Goal: Information Seeking & Learning: Check status

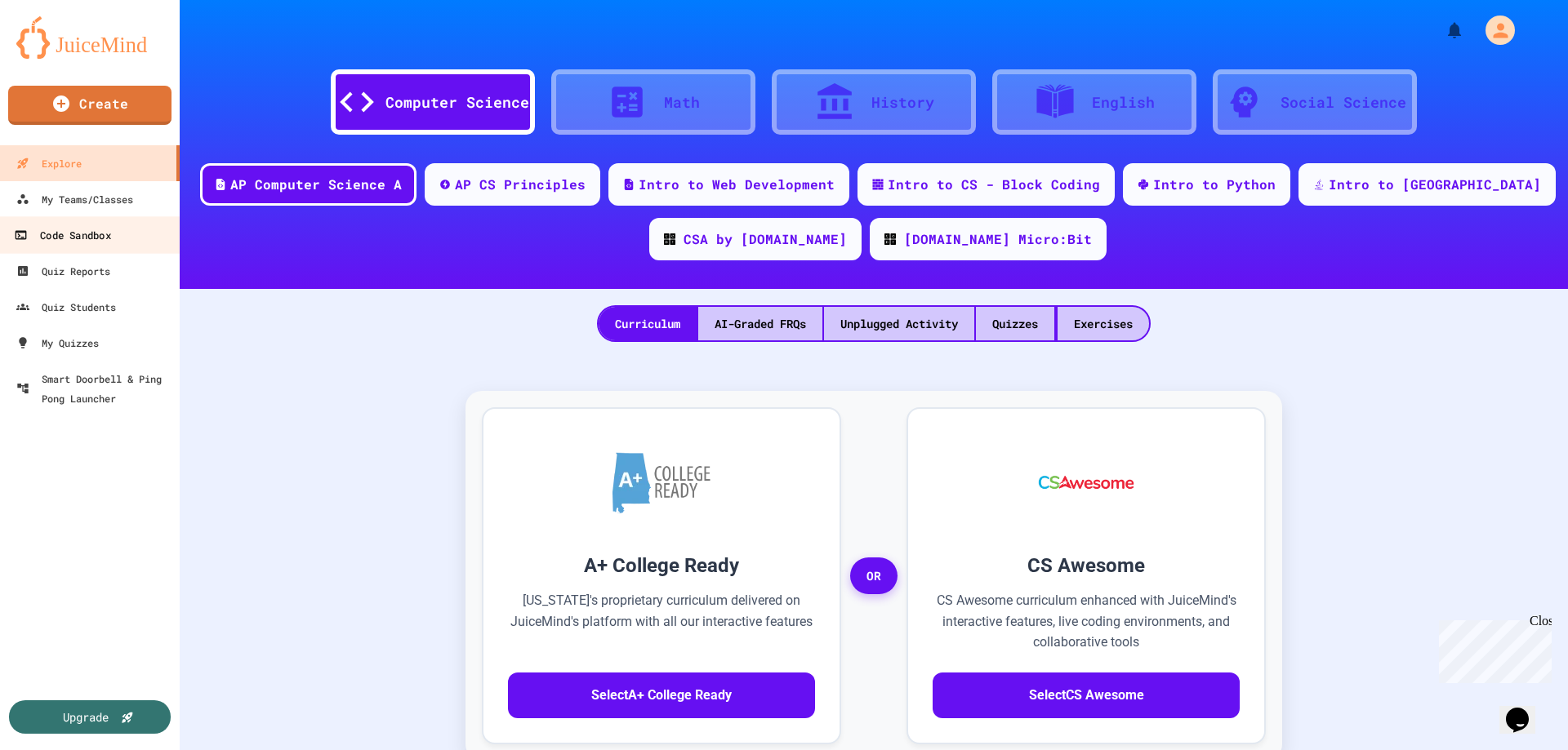
click at [107, 249] on link "Code Sandbox" at bounding box center [90, 234] width 186 height 37
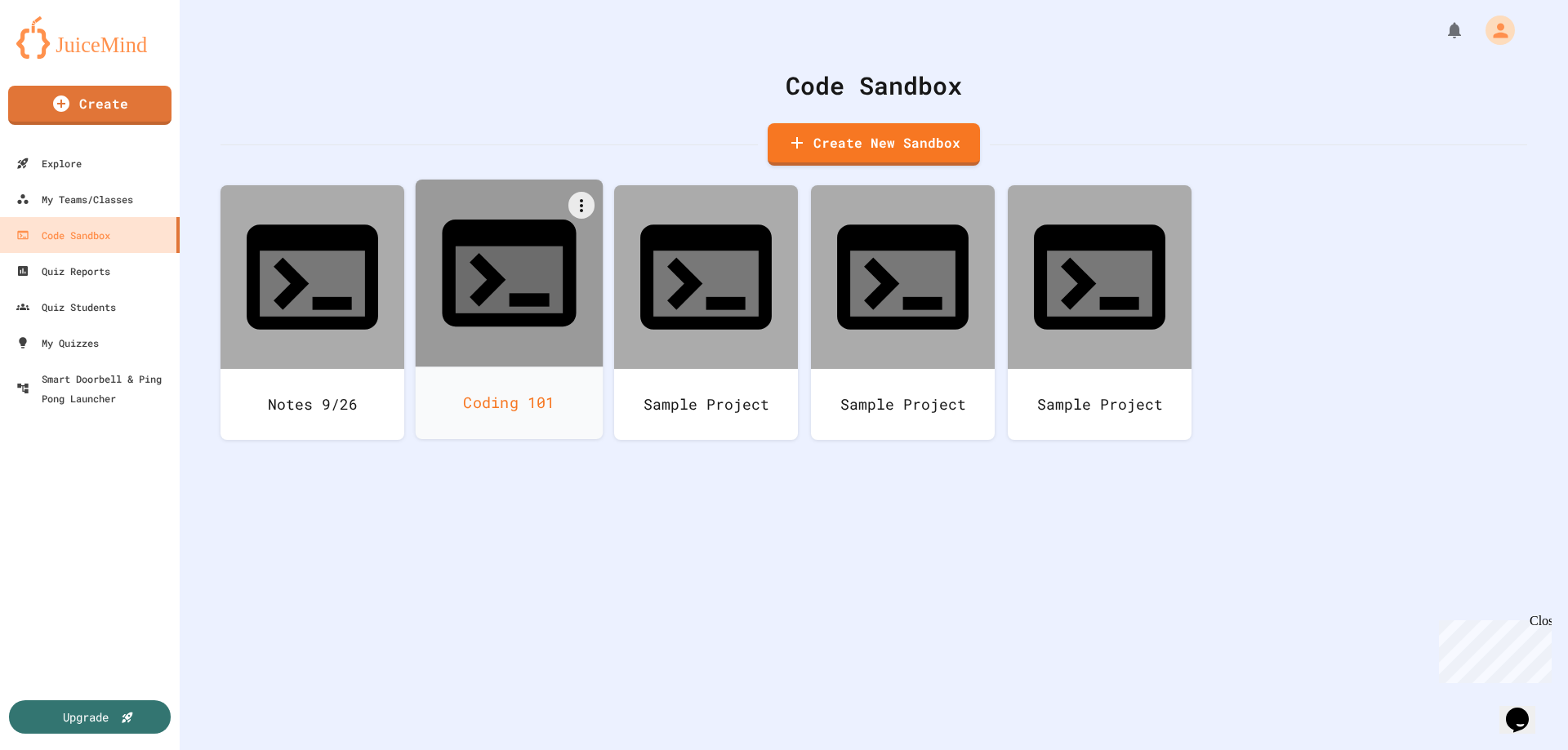
click at [520, 366] on div "Coding 101" at bounding box center [509, 402] width 187 height 72
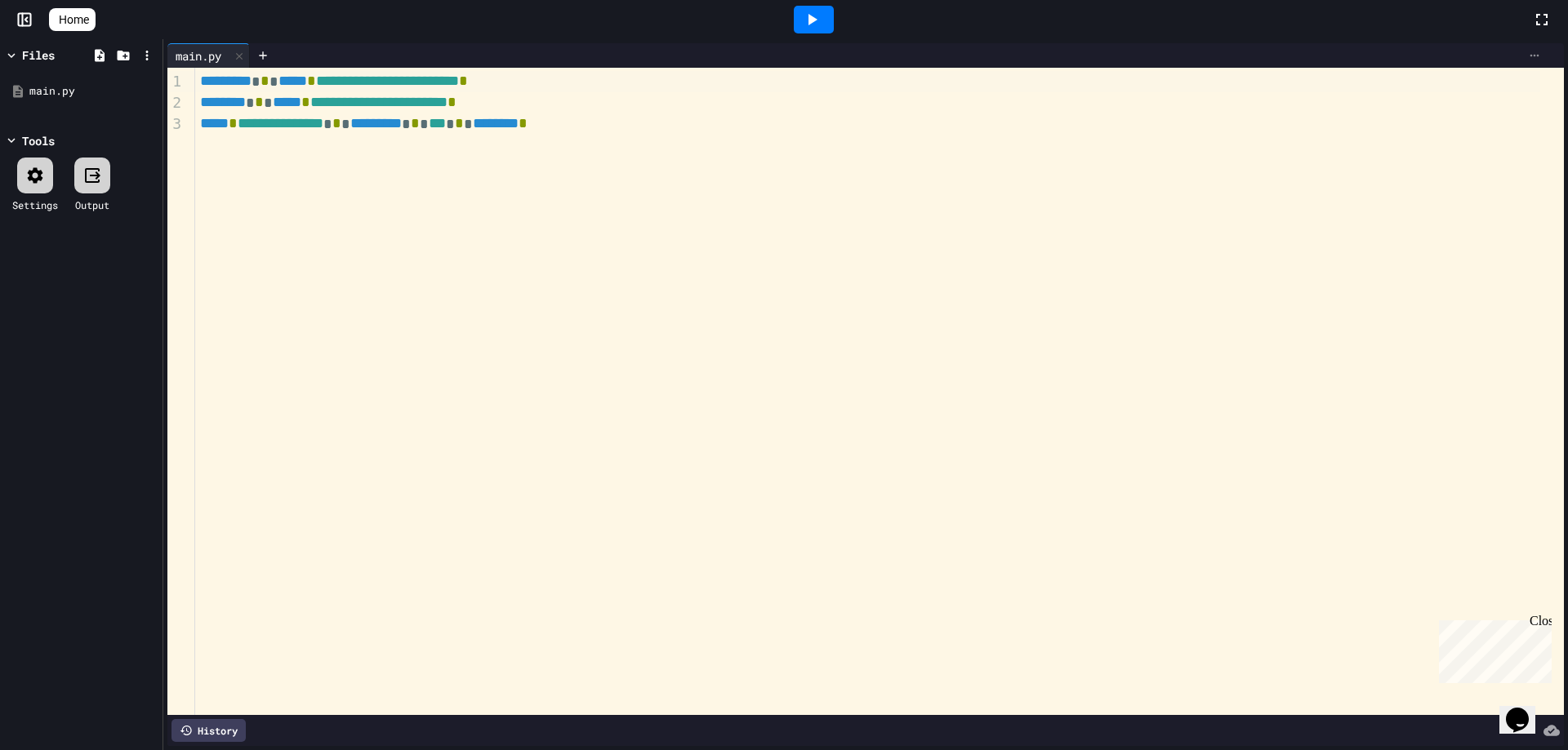
click at [895, 50] on icon at bounding box center [1534, 55] width 13 height 13
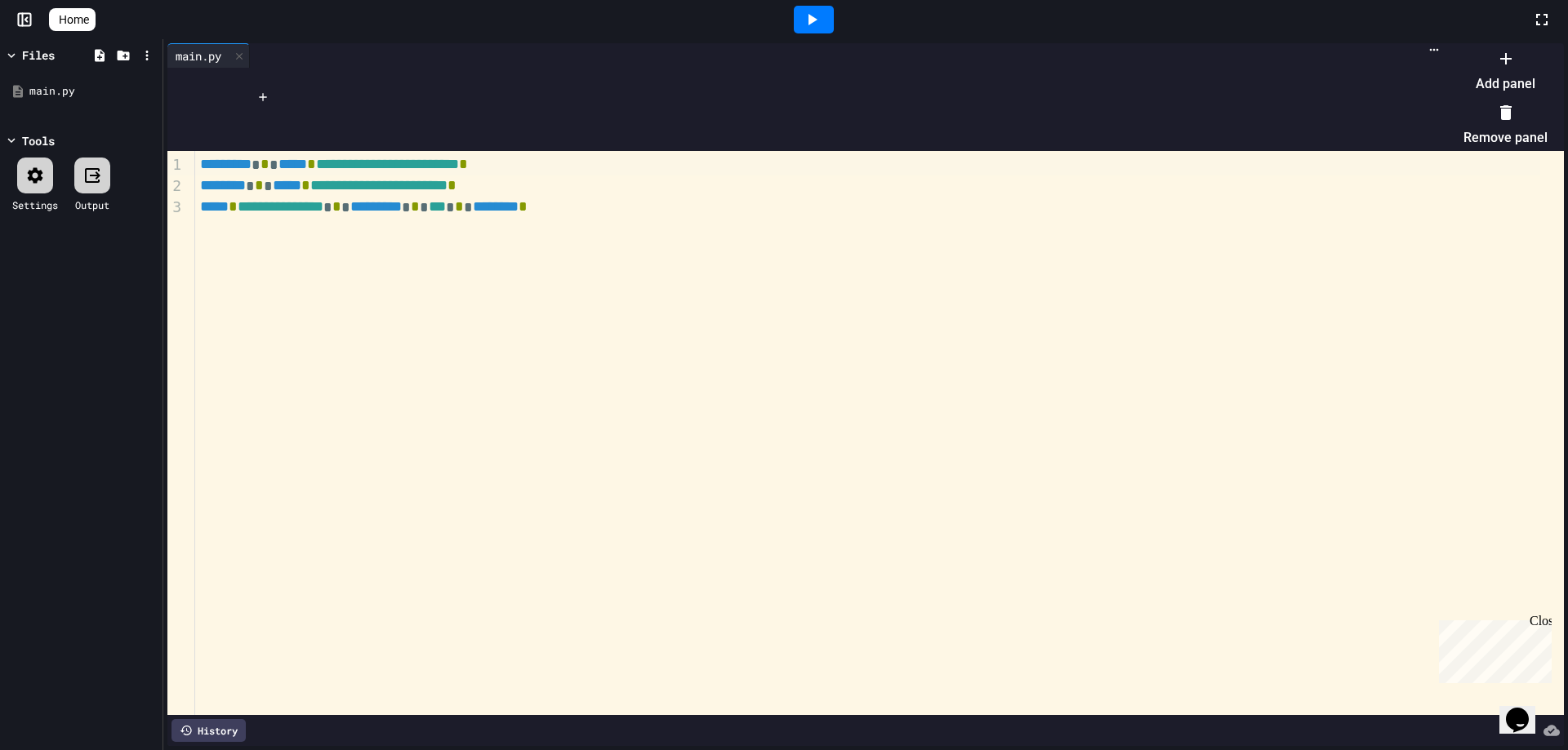
click at [895, 45] on div at bounding box center [1497, 45] width 101 height 0
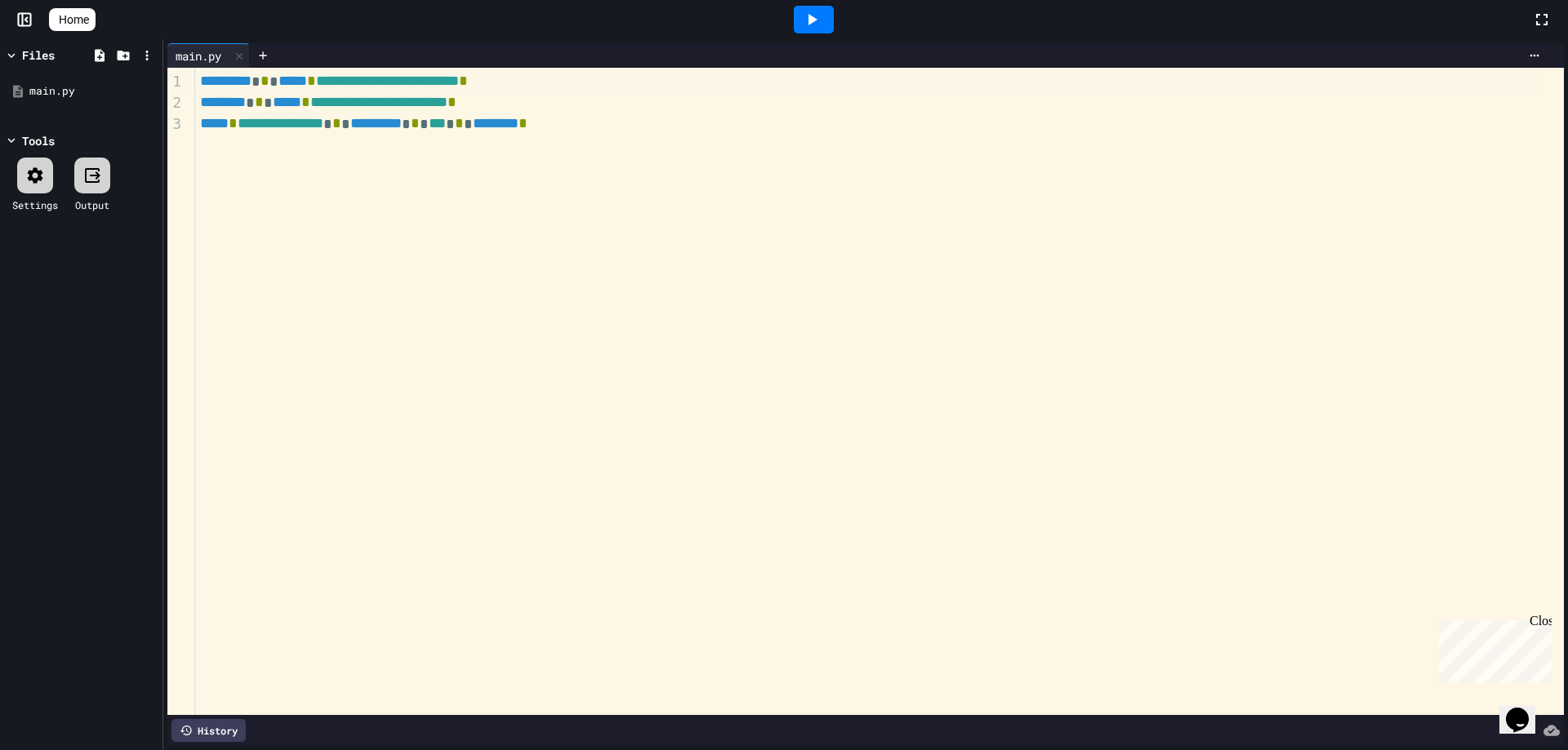
click at [134, 427] on div "Files main.py Tools Settings Output" at bounding box center [81, 395] width 162 height 711
click at [39, 187] on div at bounding box center [34, 176] width 36 height 36
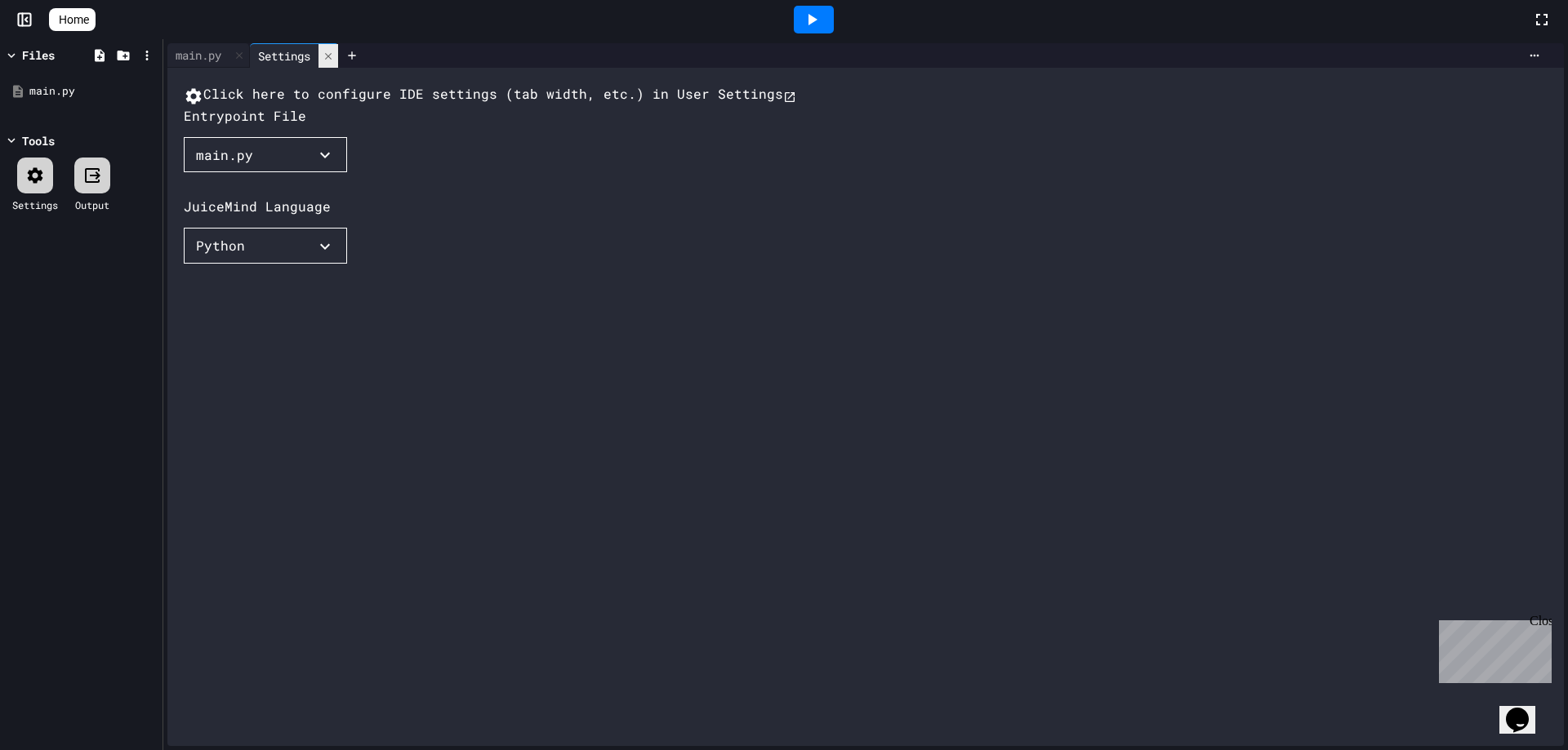
click at [331, 57] on icon at bounding box center [329, 56] width 12 height 12
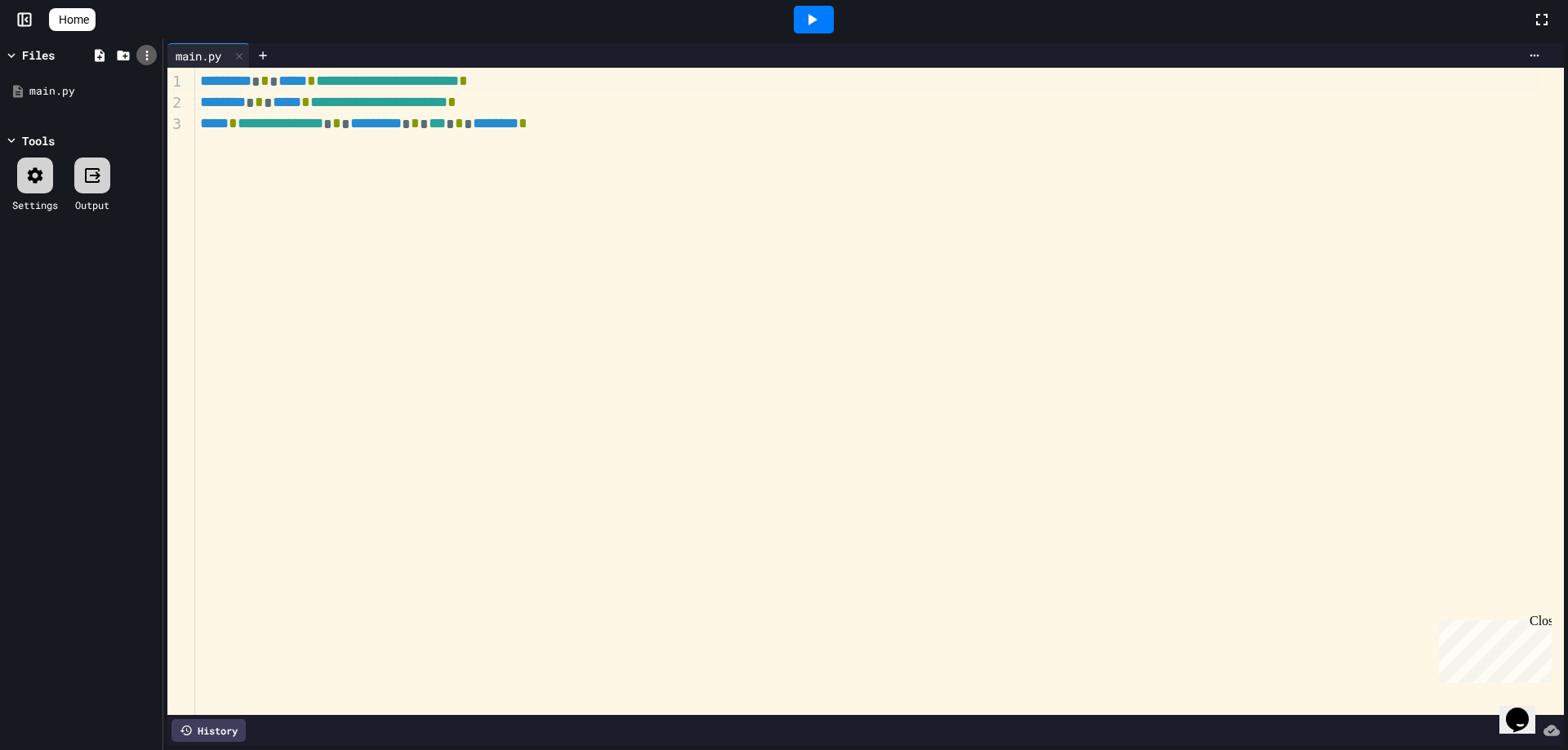
click at [151, 56] on icon at bounding box center [146, 55] width 14 height 14
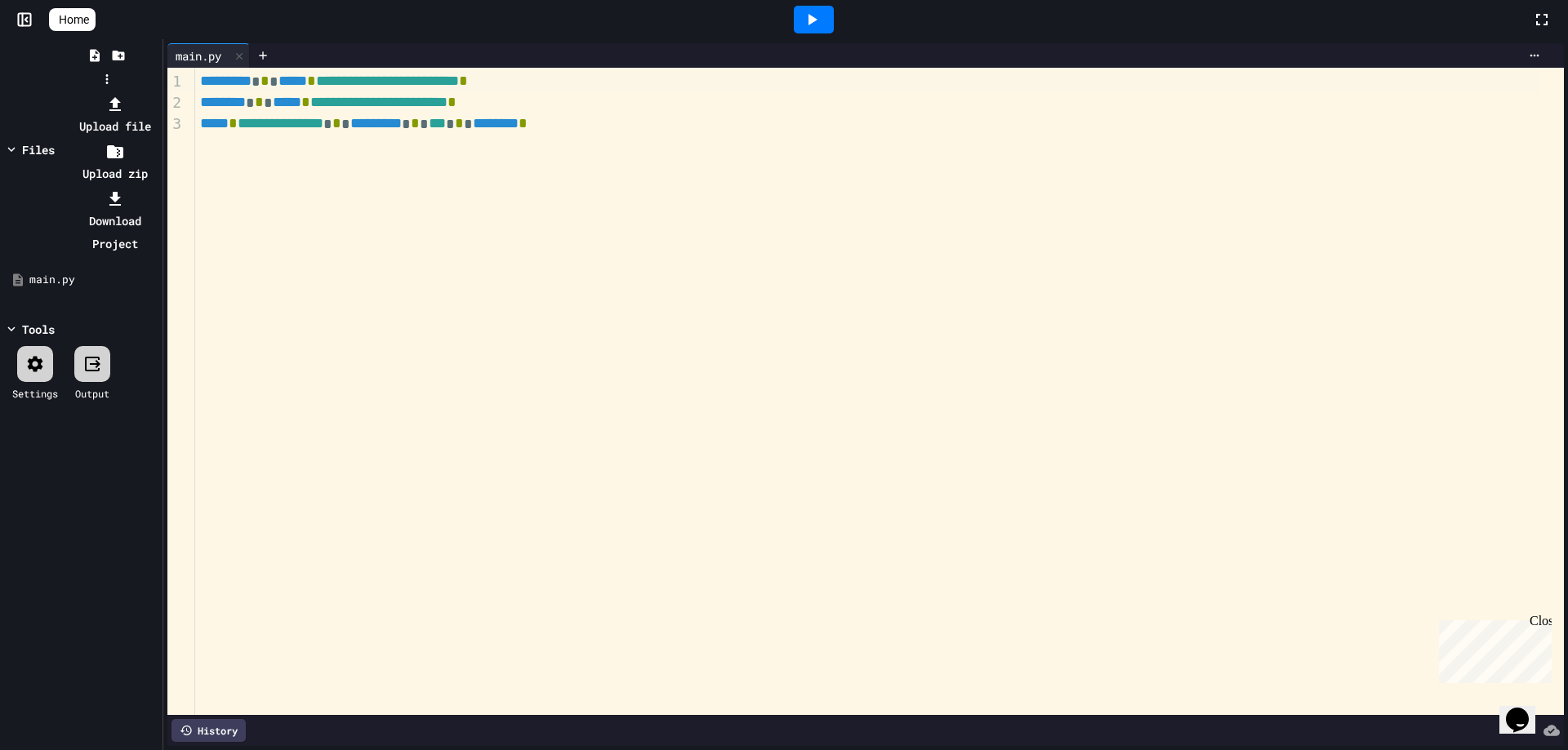
click at [159, 92] on div at bounding box center [106, 92] width 103 height 0
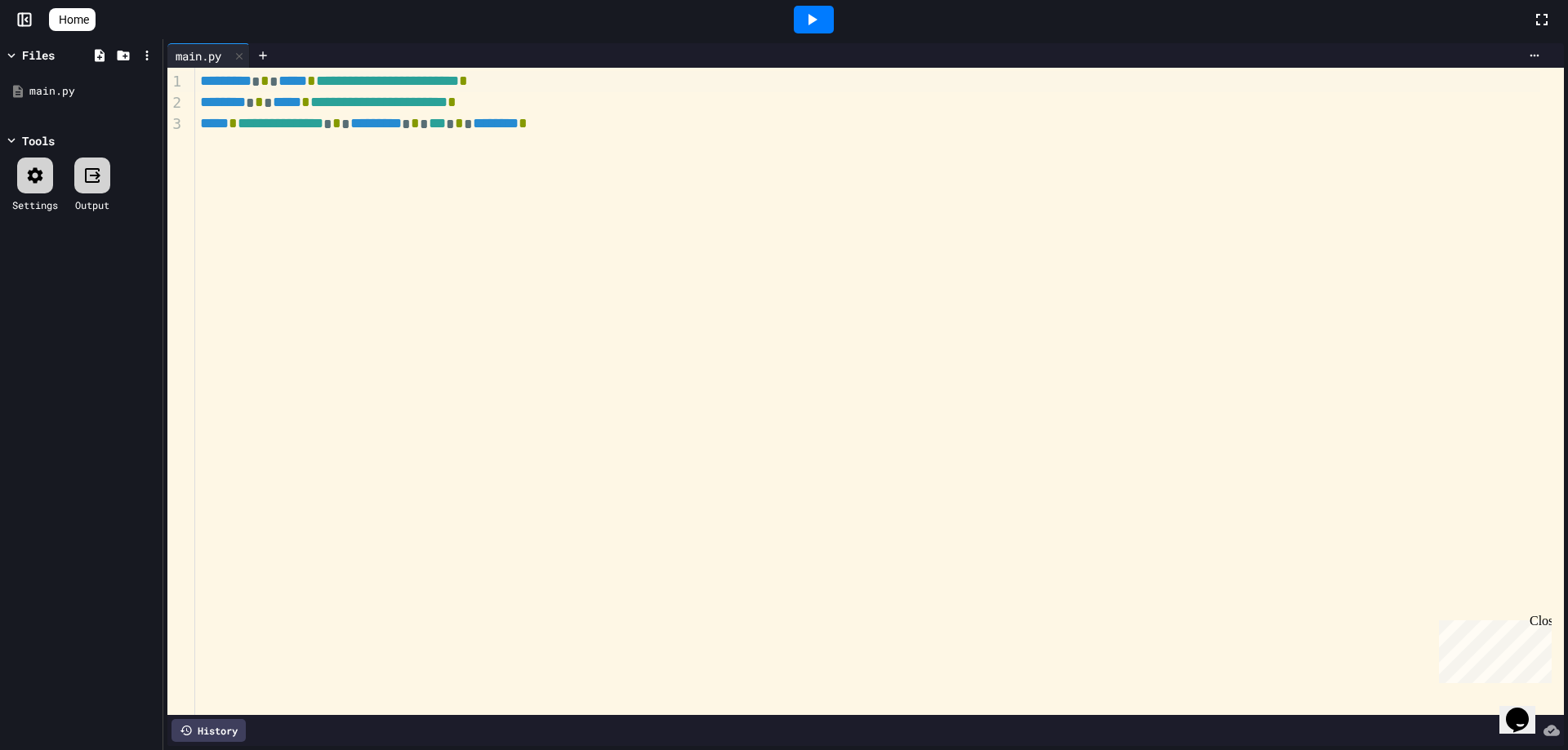
click at [895, 427] on div "Close" at bounding box center [1539, 624] width 20 height 20
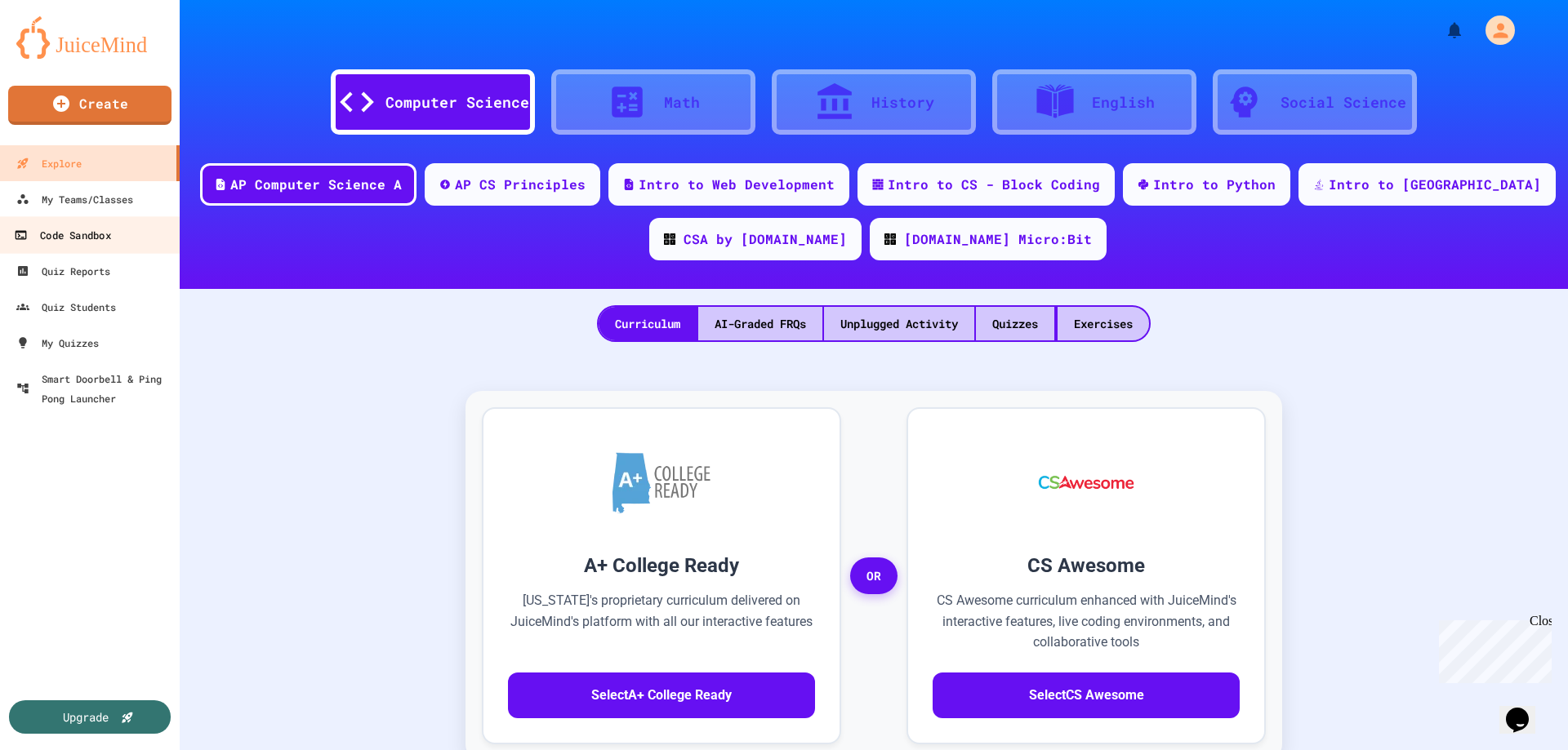
click at [140, 238] on link "Code Sandbox" at bounding box center [90, 234] width 186 height 37
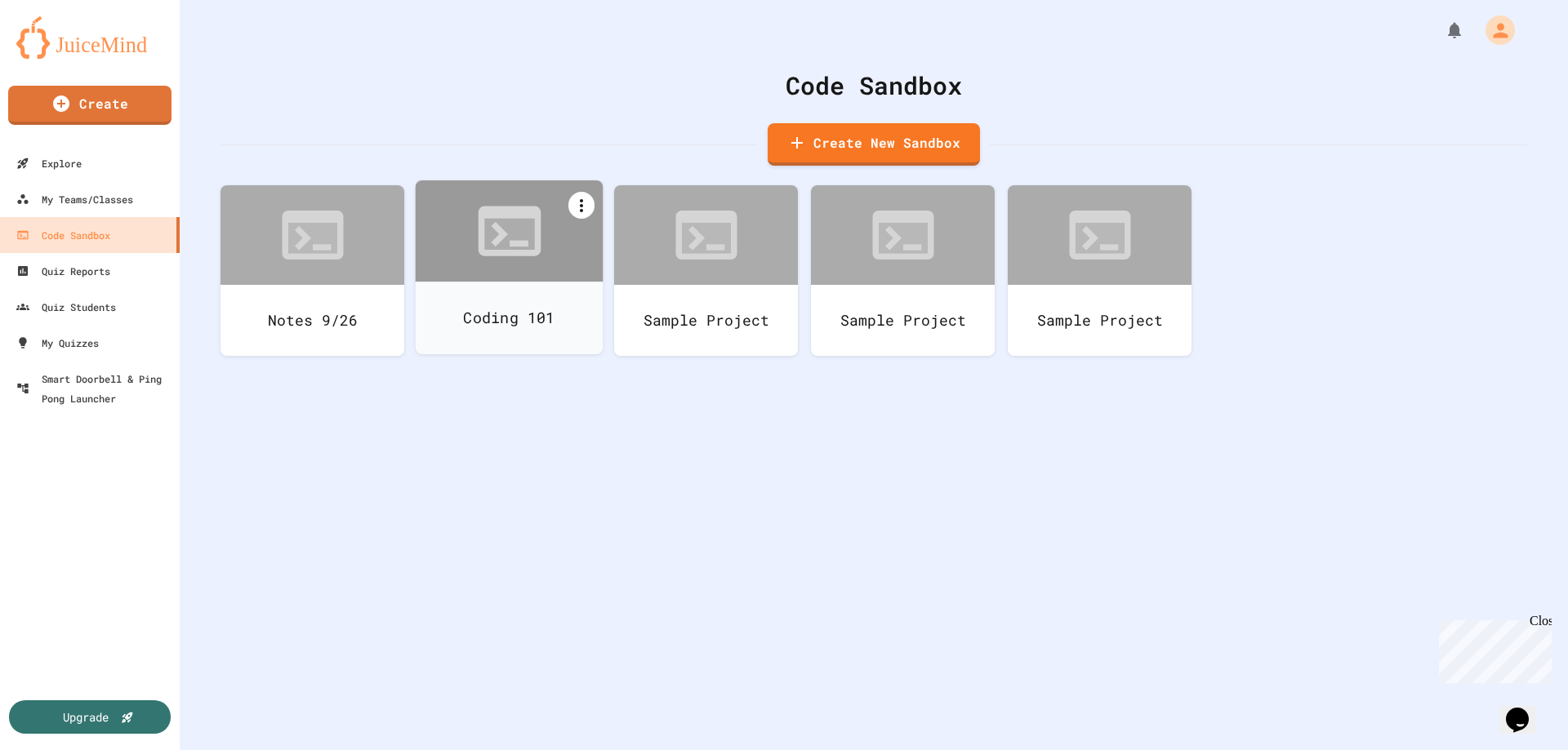
click at [571, 206] on icon at bounding box center [581, 205] width 19 height 19
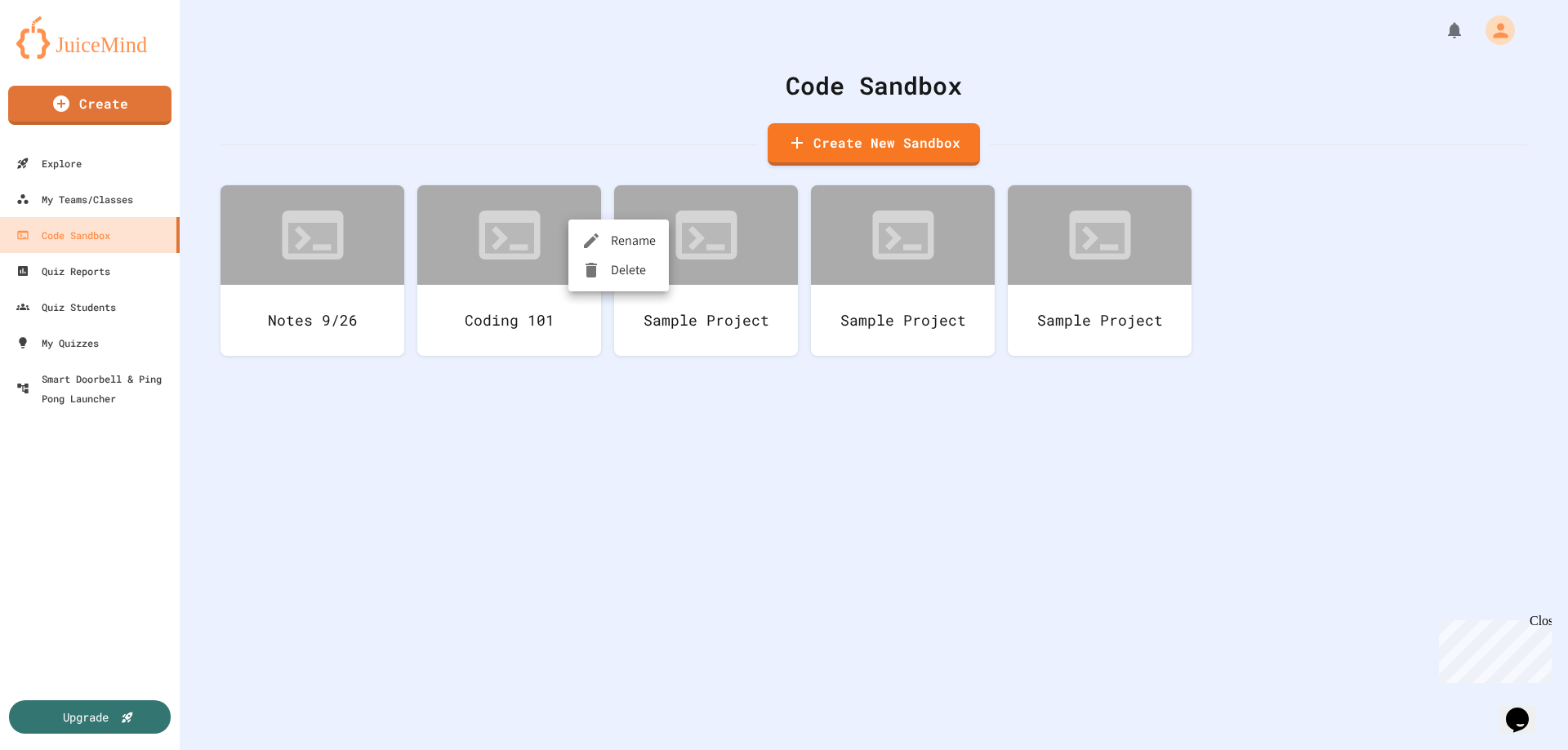
click at [1343, 286] on div at bounding box center [784, 375] width 1568 height 750
click at [1470, 703] on p "Chat with us now!" at bounding box center [1492, 710] width 106 height 14
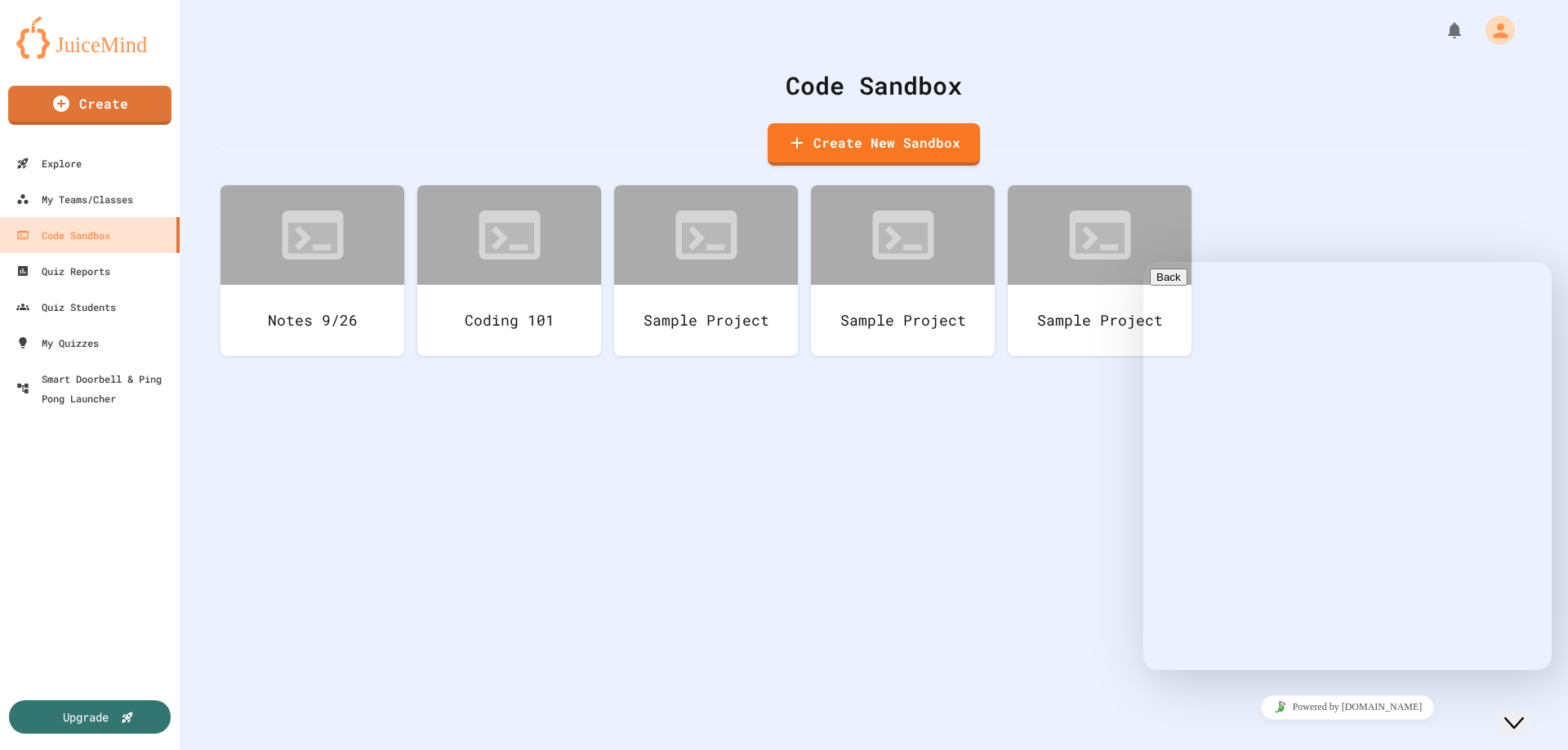
click at [1244, 728] on textarea at bounding box center [1213, 735] width 127 height 13
type textarea "**********"
click at [148, 203] on link "My Teams/Classes" at bounding box center [90, 199] width 186 height 37
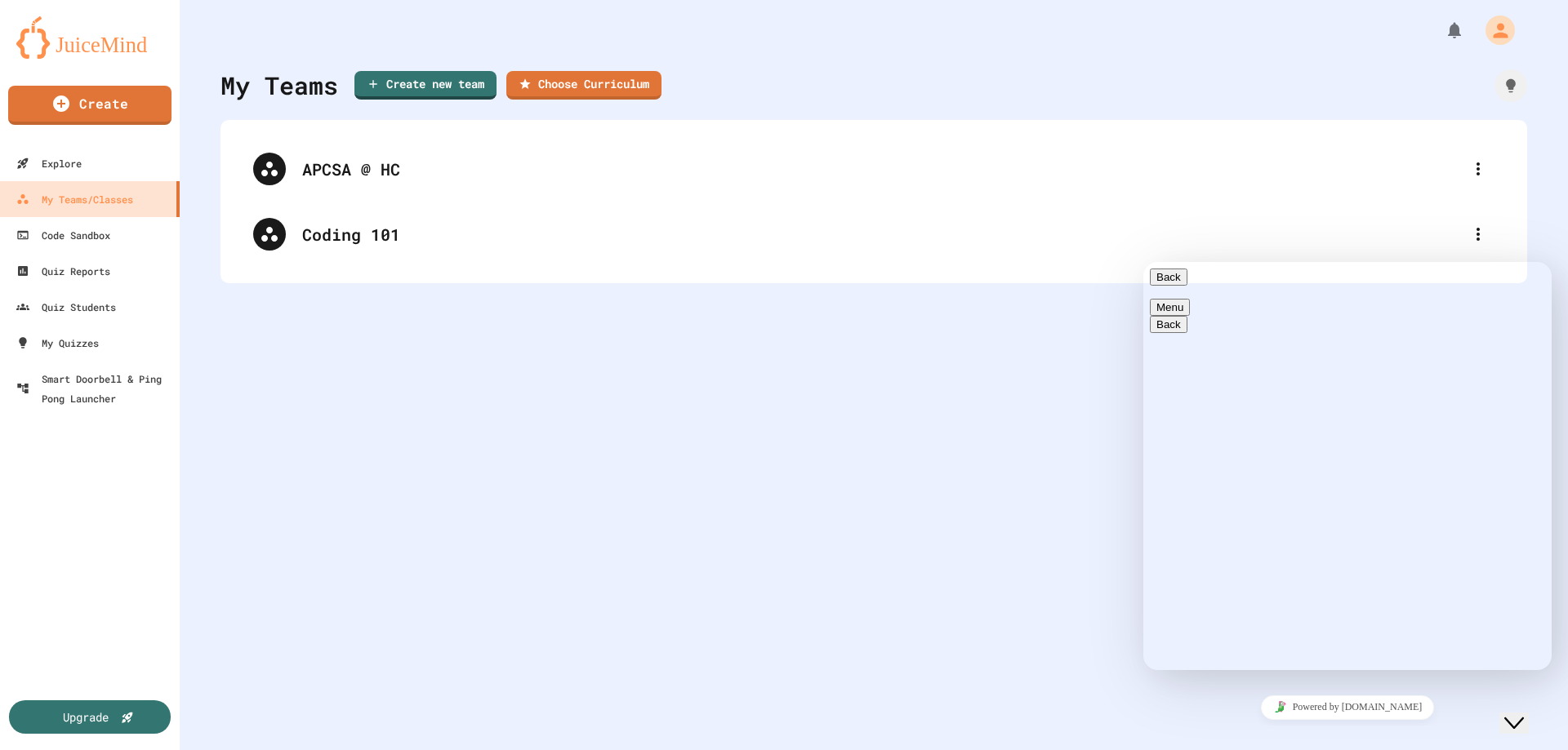
click at [443, 273] on div "APCSA @ HC Coding 101" at bounding box center [873, 202] width 1307 height 163
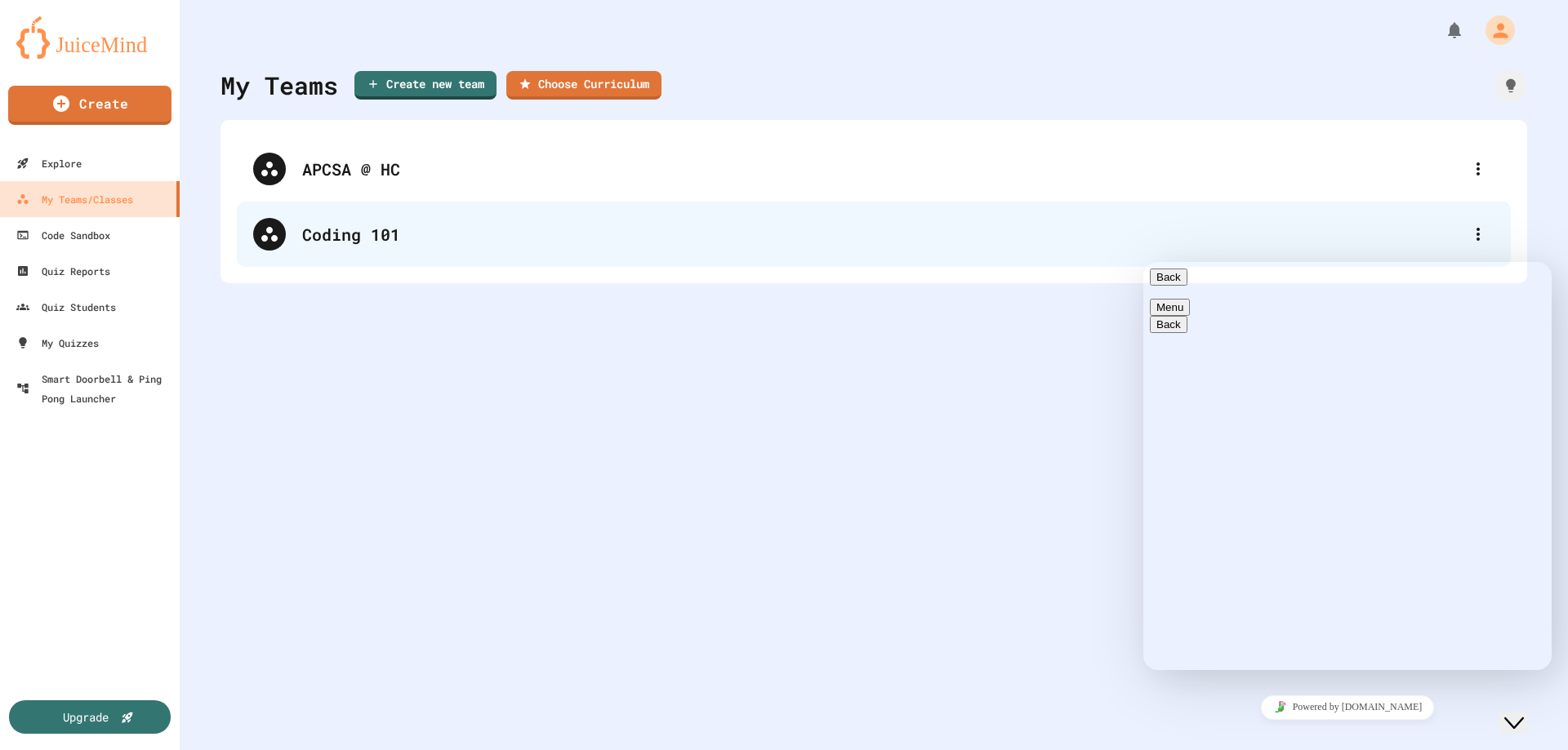
click at [452, 254] on div "Coding 101" at bounding box center [874, 234] width 1274 height 66
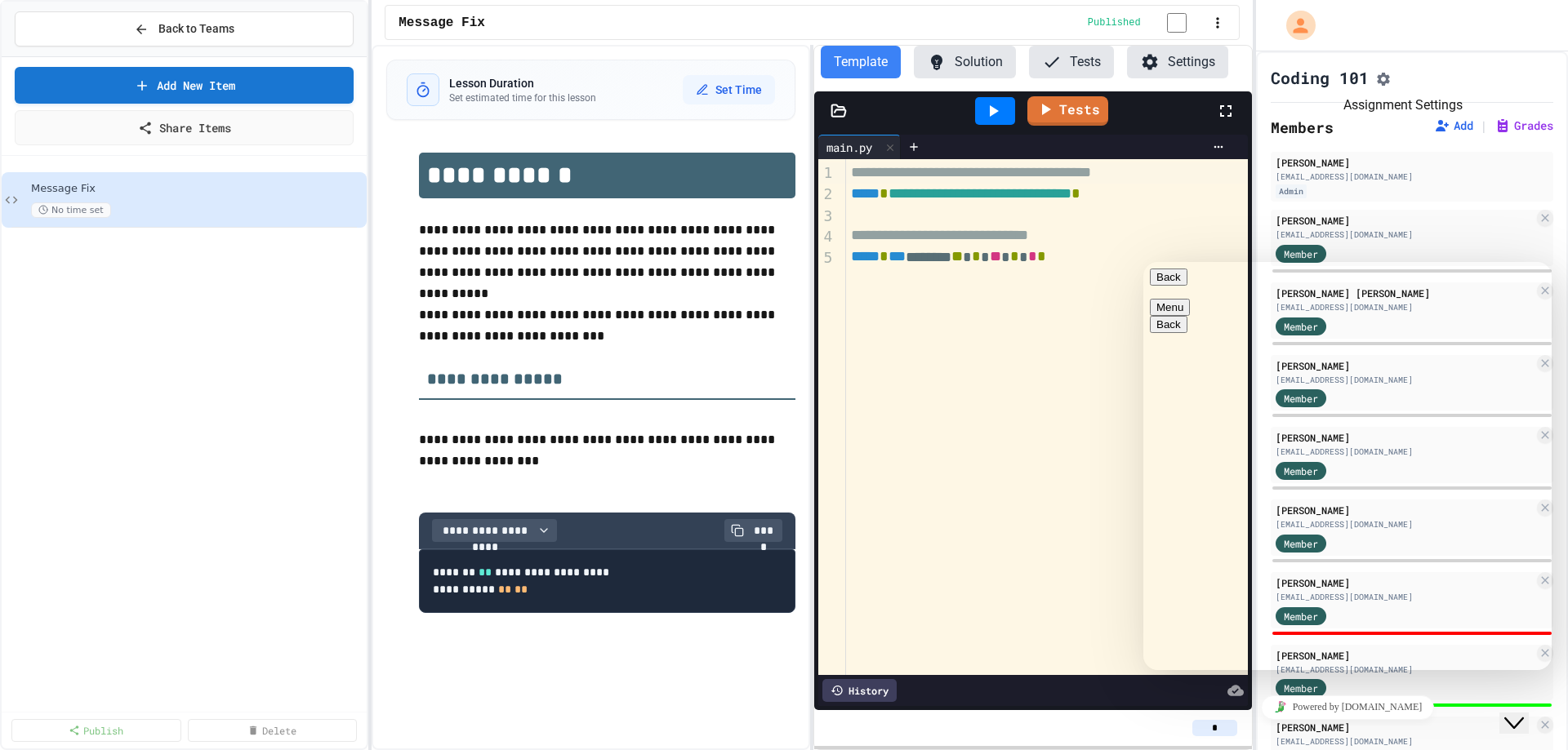
click at [1392, 87] on button "Assignment Settings" at bounding box center [1382, 77] width 16 height 19
click at [276, 29] on button "Back to Teams" at bounding box center [183, 29] width 339 height 35
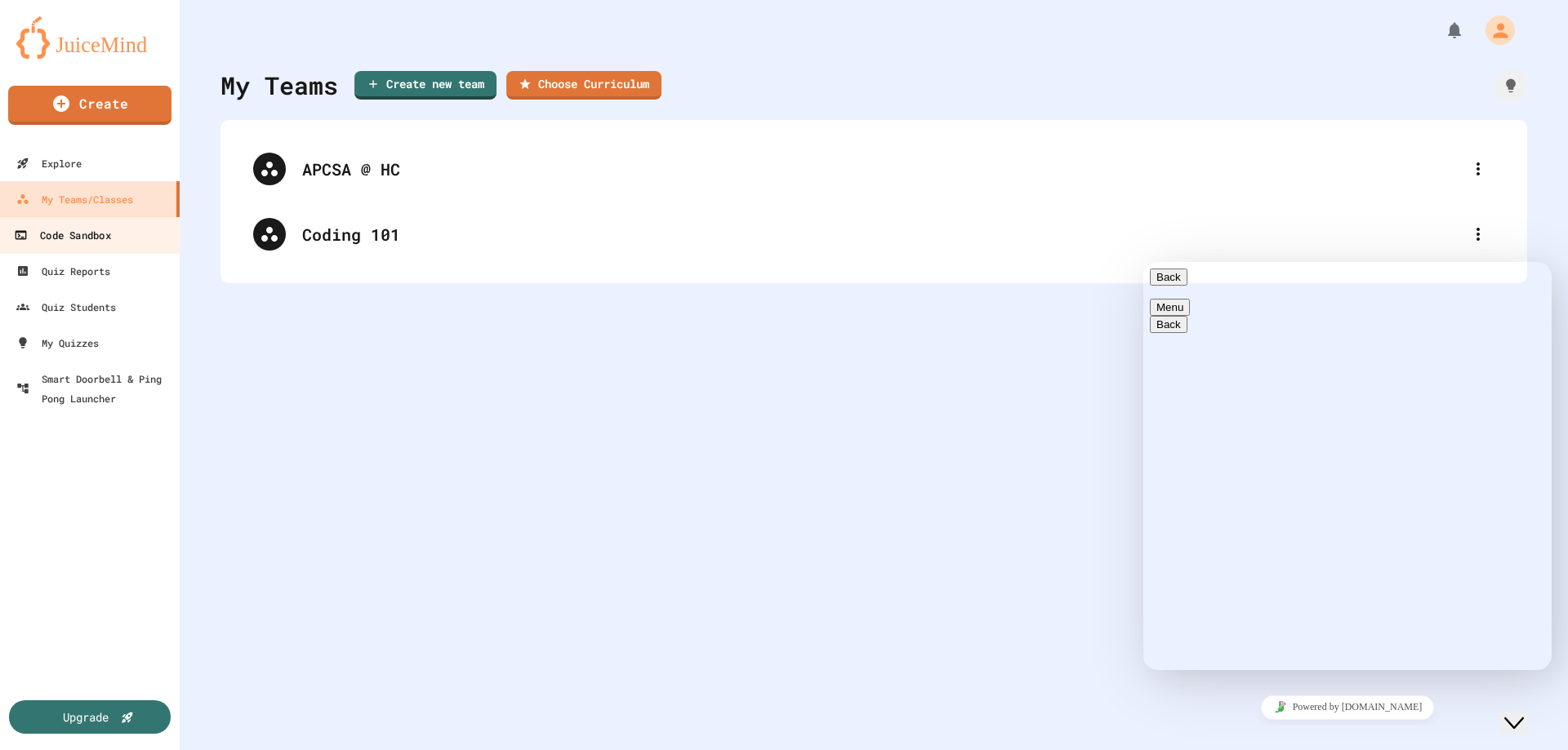
click at [124, 234] on link "Code Sandbox" at bounding box center [90, 234] width 186 height 37
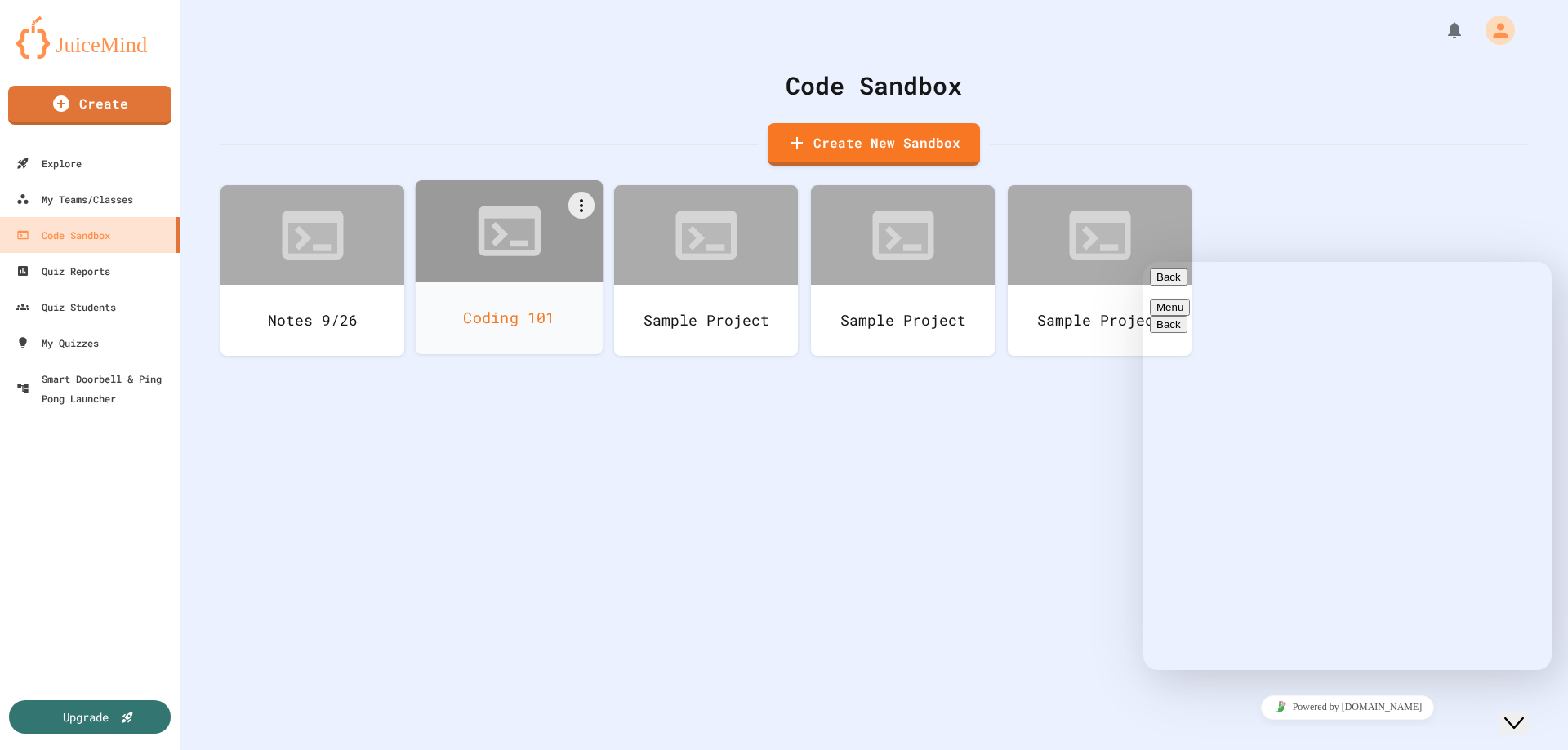
click at [534, 333] on div "Coding 101" at bounding box center [509, 317] width 187 height 72
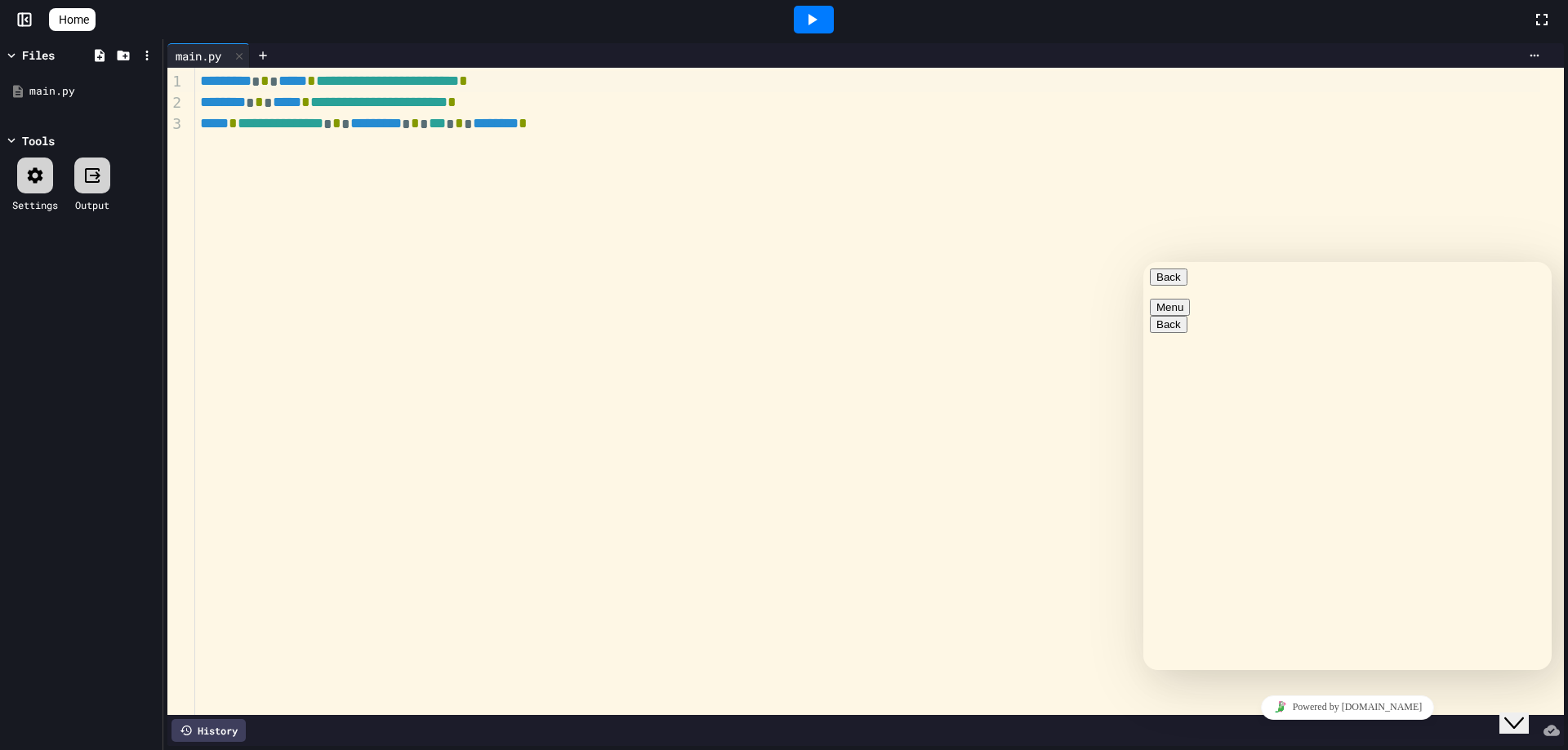
scroll to position [18, 0]
type textarea "**********"
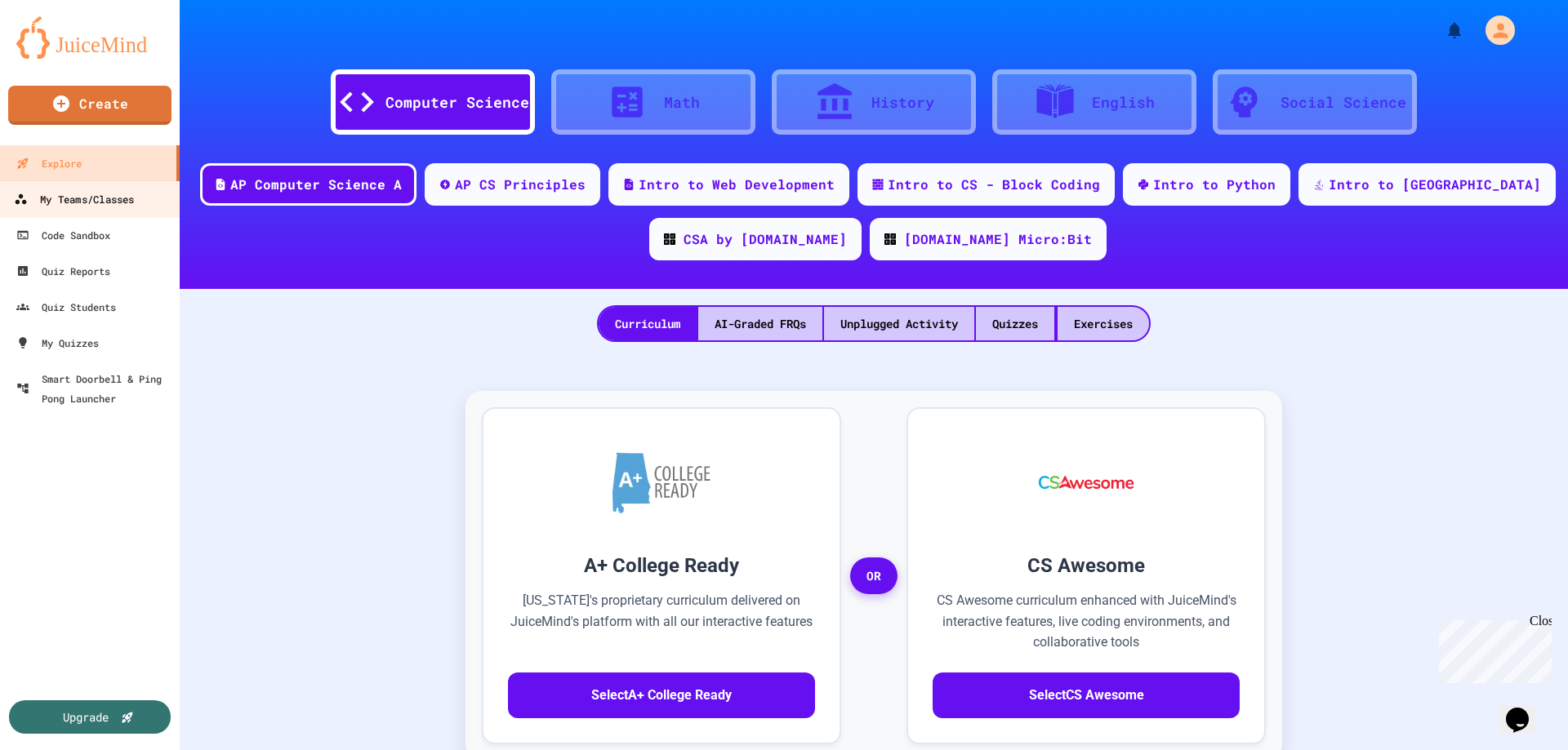
click at [100, 214] on link "My Teams/Classes" at bounding box center [90, 199] width 186 height 37
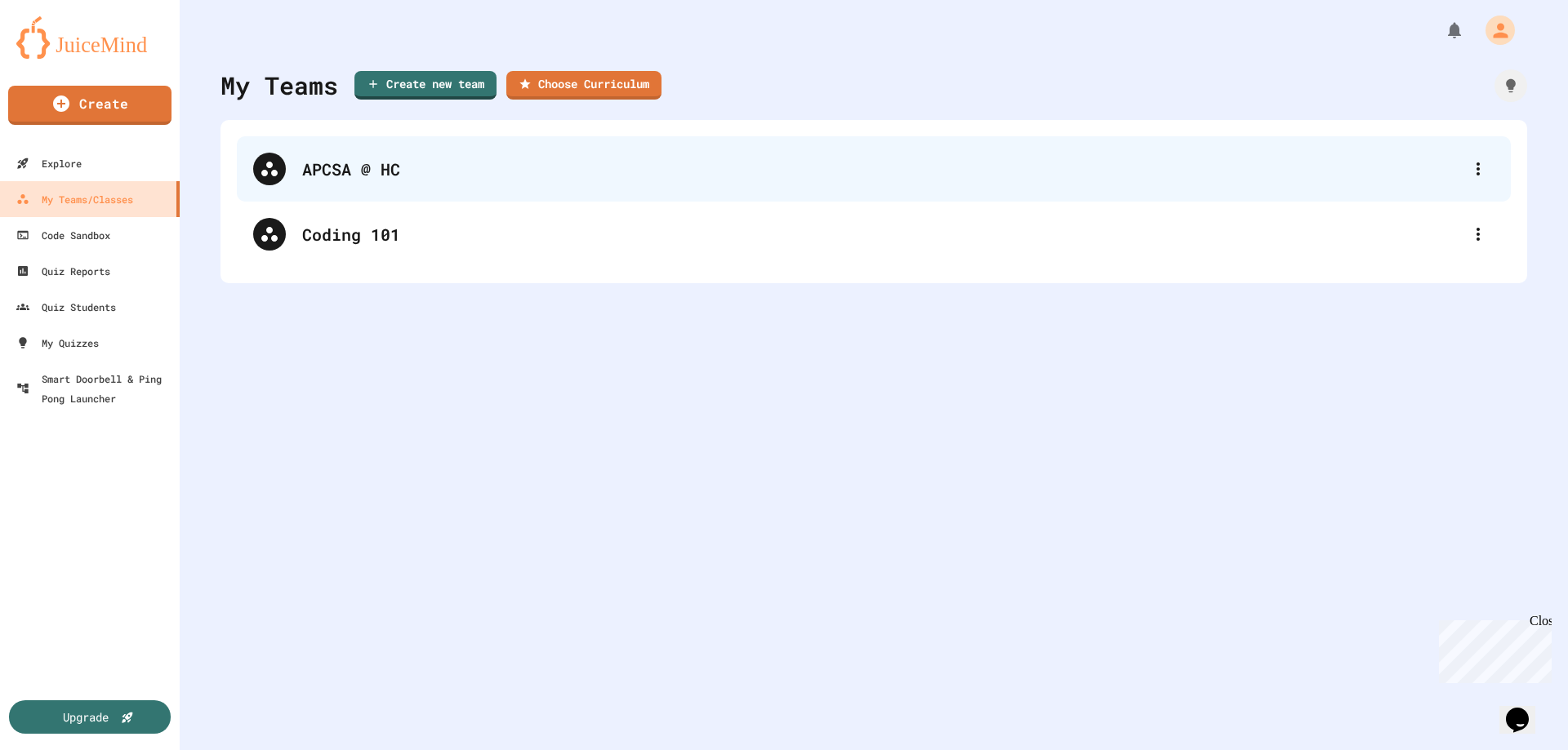
click at [653, 168] on div "APCSA @ HC" at bounding box center [882, 169] width 1160 height 24
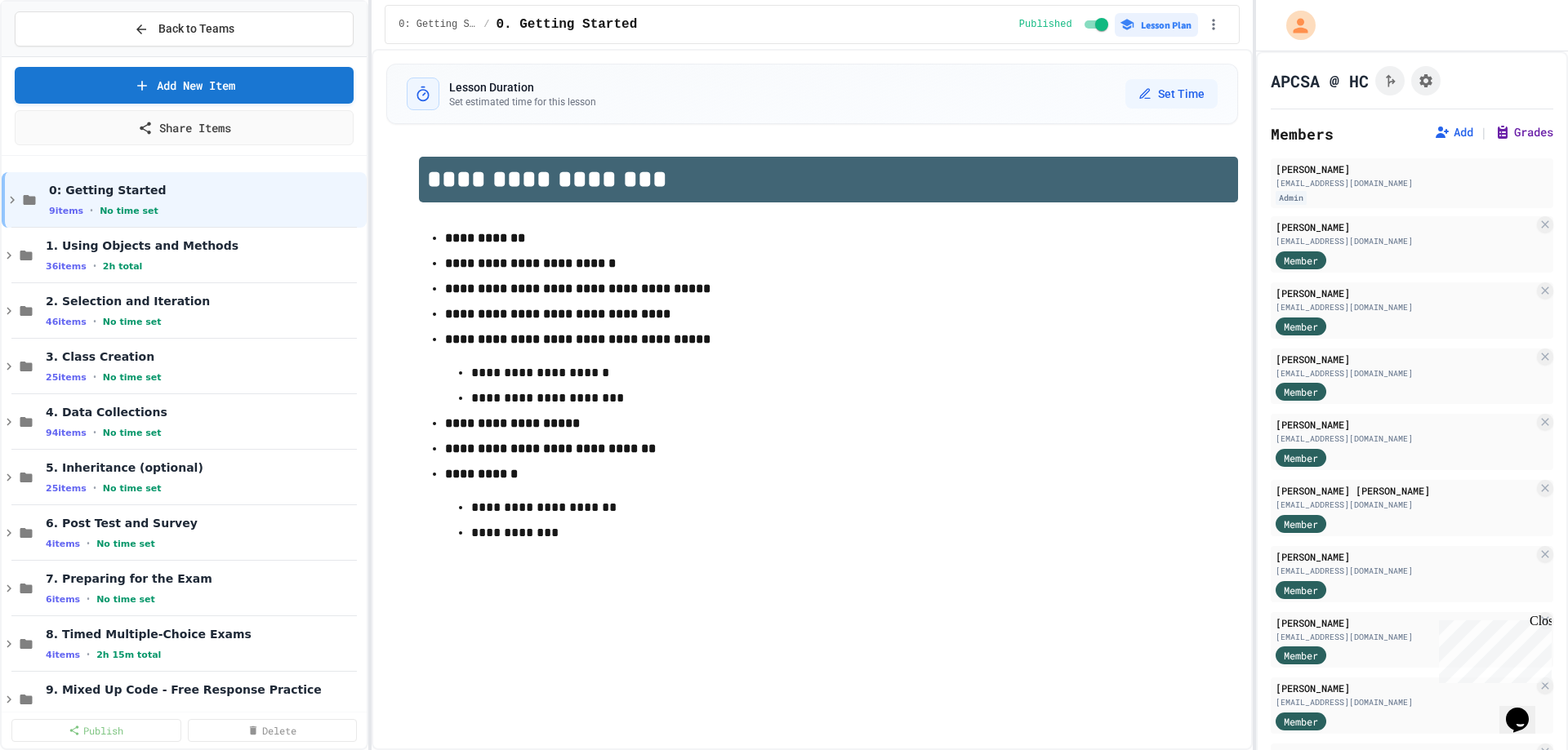
click at [1494, 134] on button "Grades" at bounding box center [1523, 132] width 59 height 16
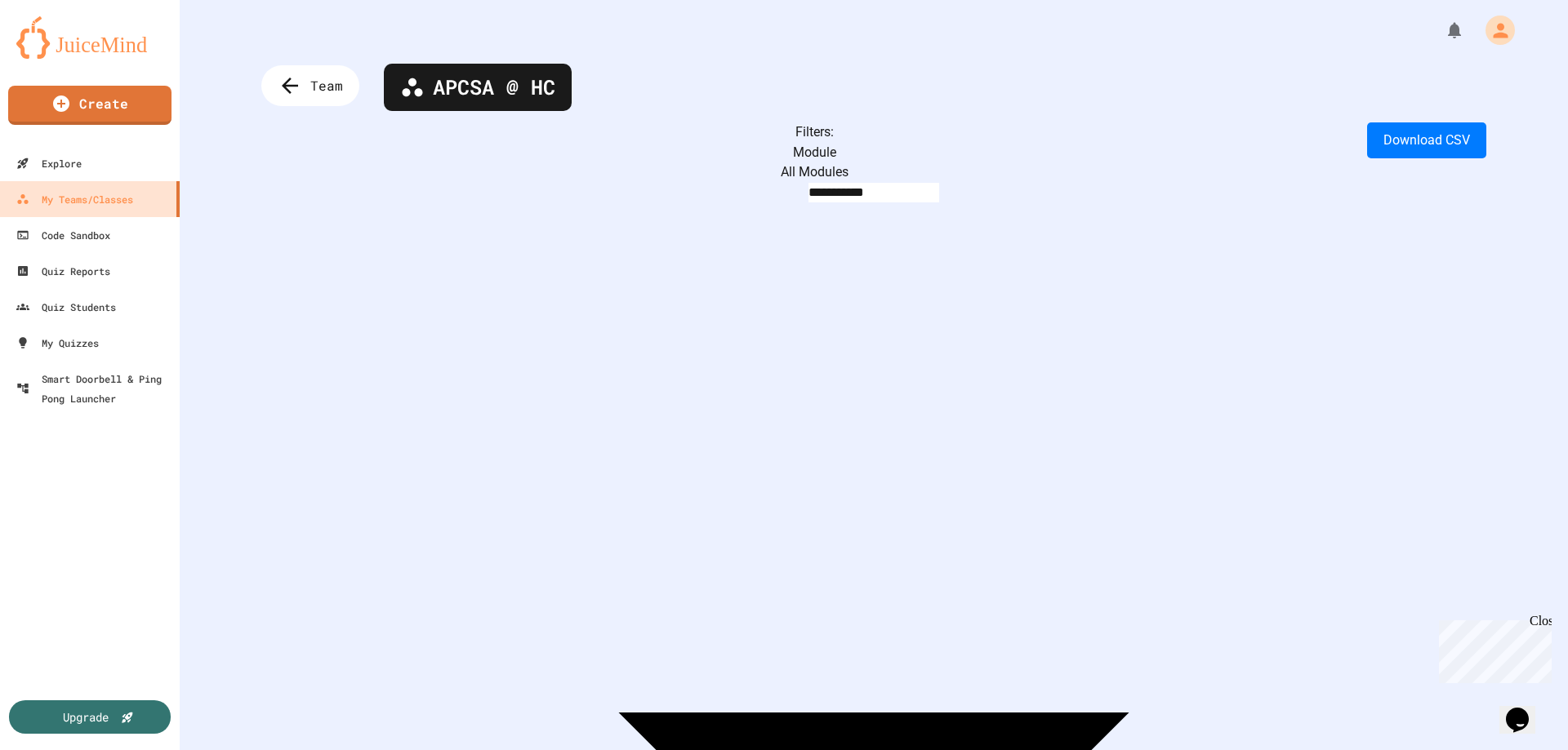
click at [443, 159] on body "**********" at bounding box center [784, 375] width 1568 height 750
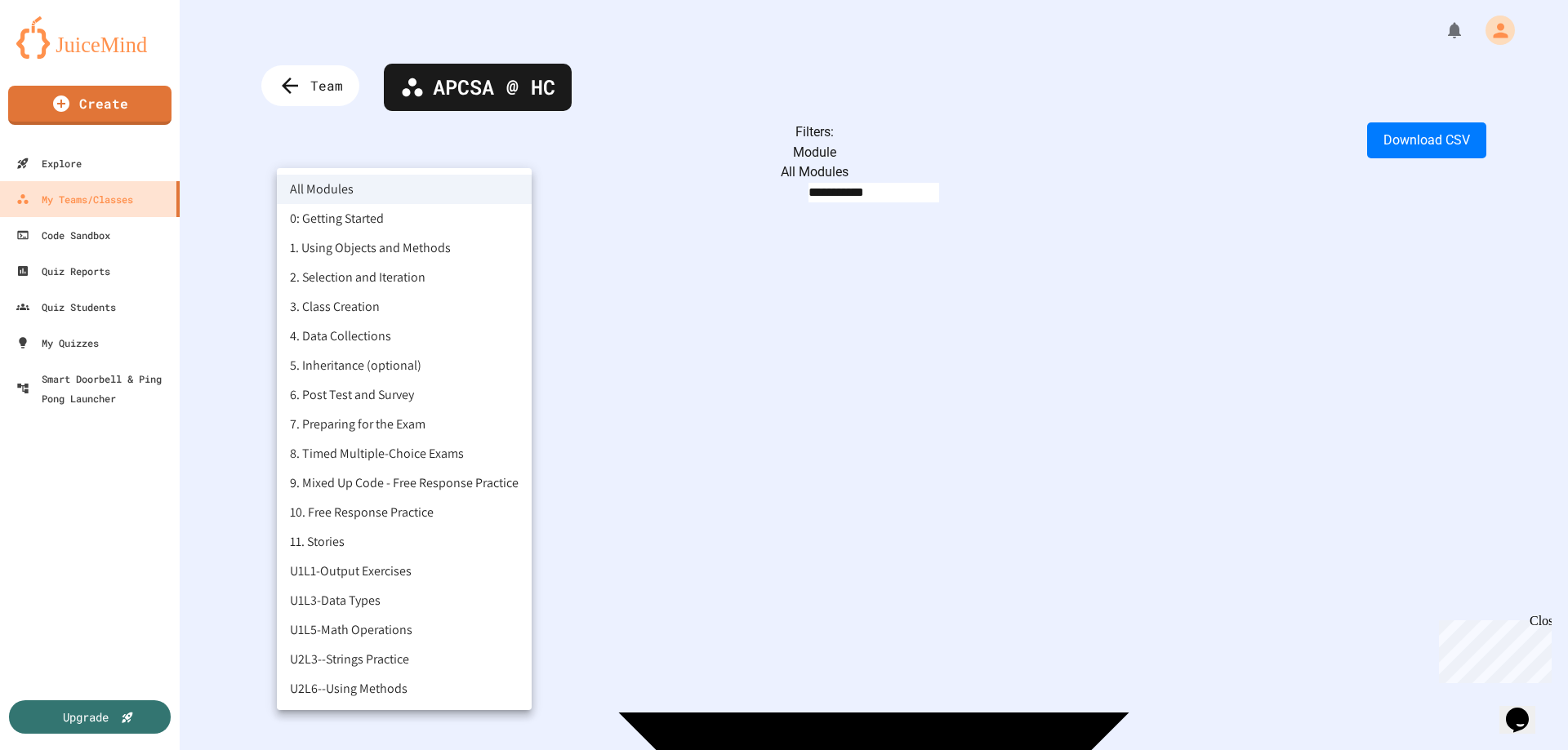
click at [397, 666] on li "U2L3--Strings Practice" at bounding box center [403, 659] width 255 height 29
type input "**********"
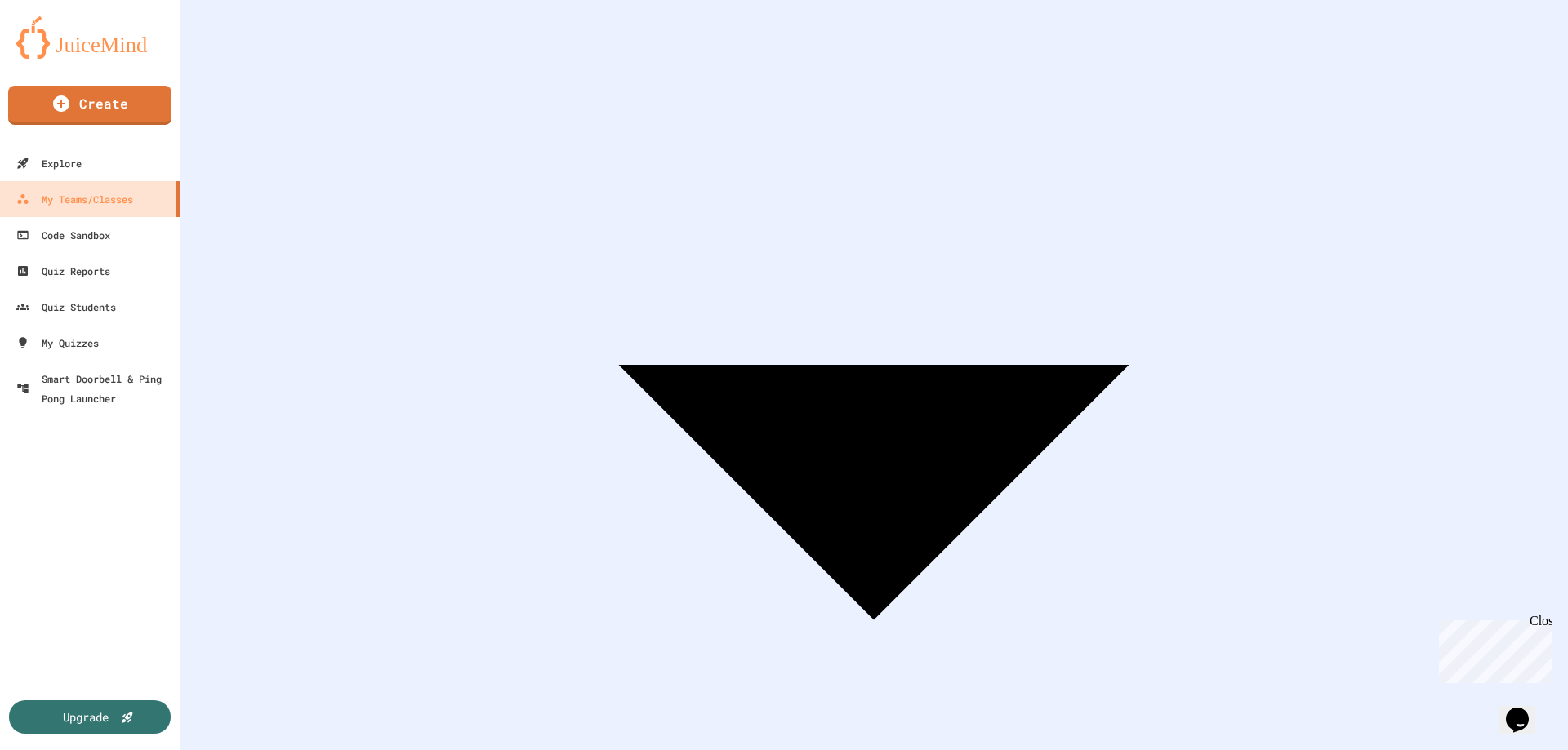
scroll to position [354, 0]
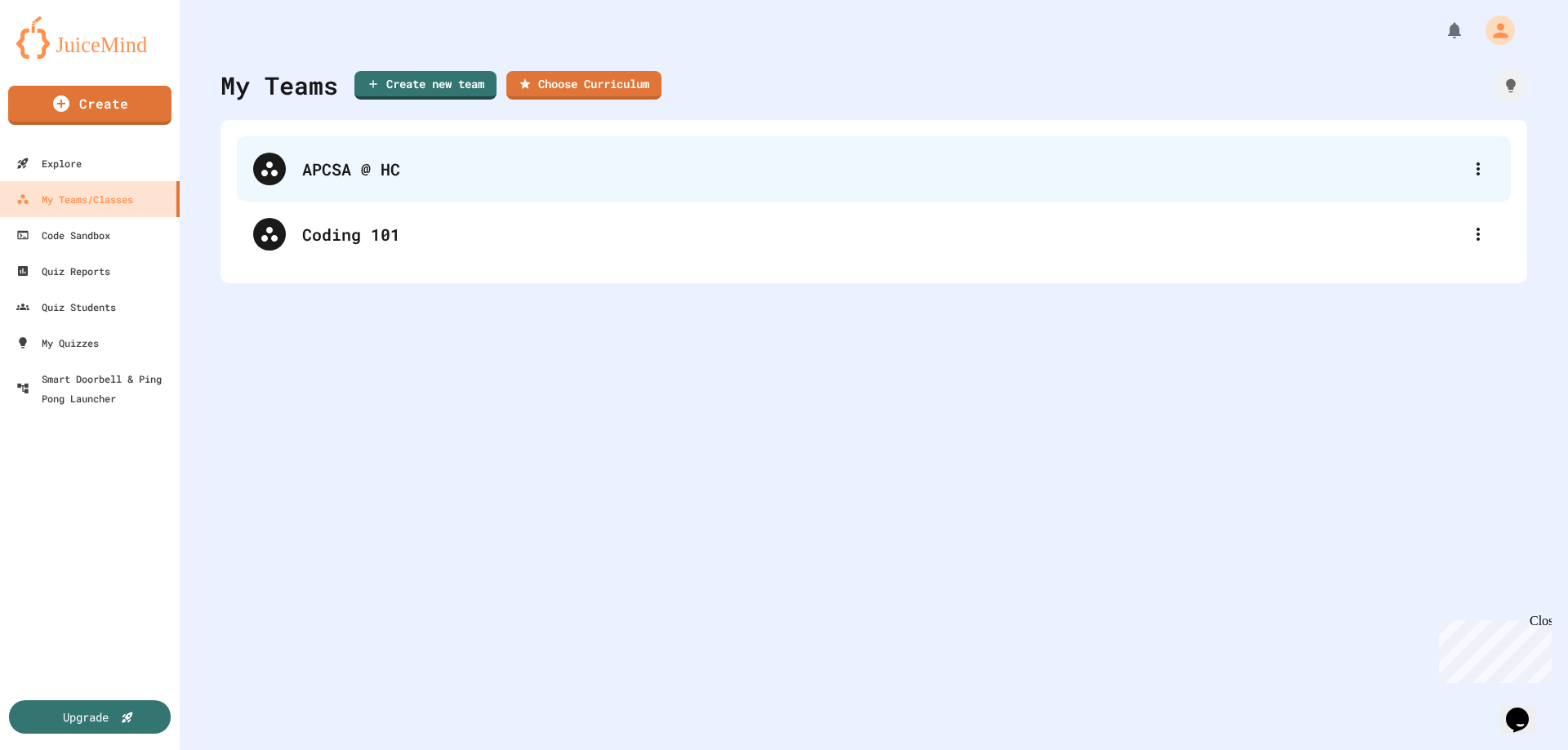
click at [363, 171] on div "APCSA @ HC" at bounding box center [882, 169] width 1160 height 24
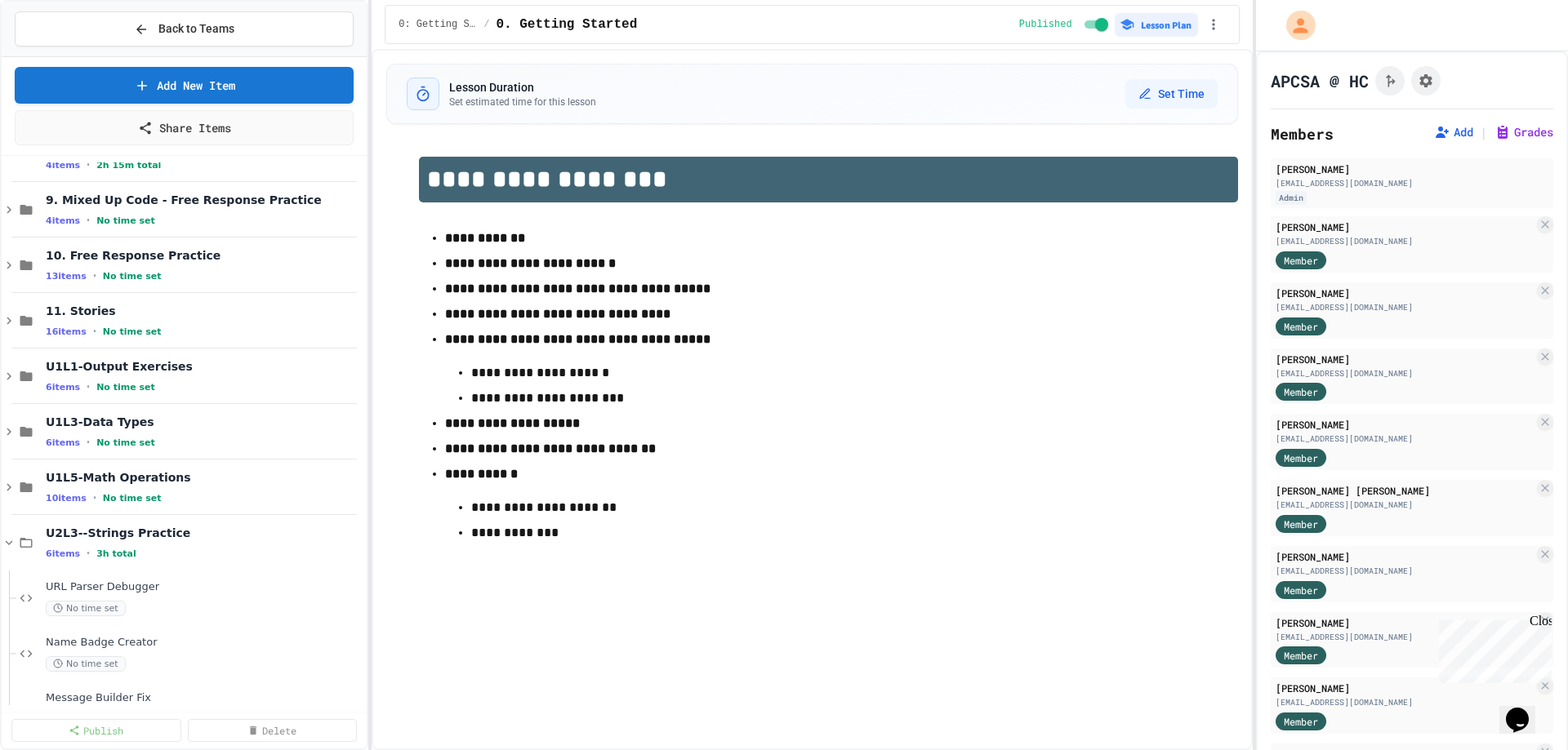
scroll to position [753, 0]
